Goal: Entertainment & Leisure: Consume media (video, audio)

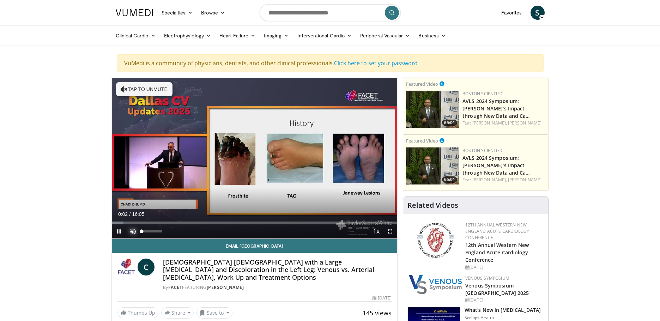
click at [132, 232] on span "Video Player" at bounding box center [133, 231] width 14 height 14
